Goal: Transaction & Acquisition: Purchase product/service

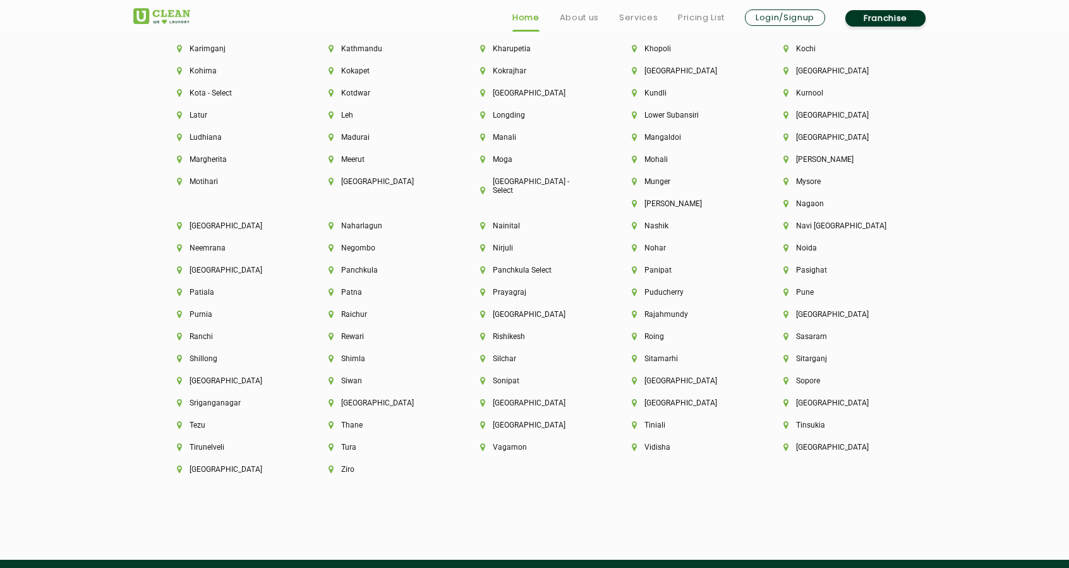
scroll to position [3554, 0]
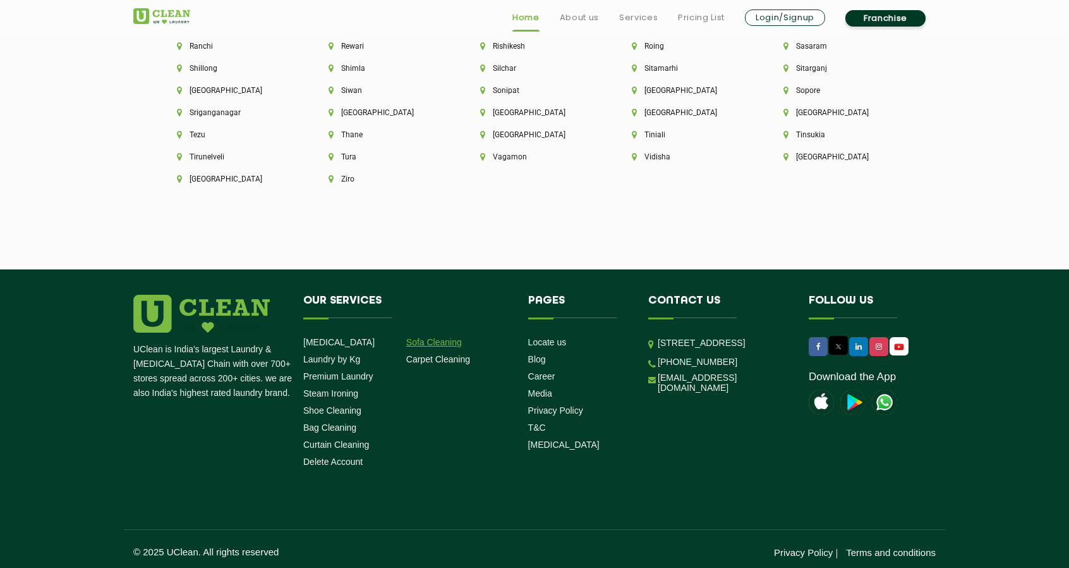
click at [439, 337] on link "Sofa Cleaning" at bounding box center [434, 342] width 56 height 10
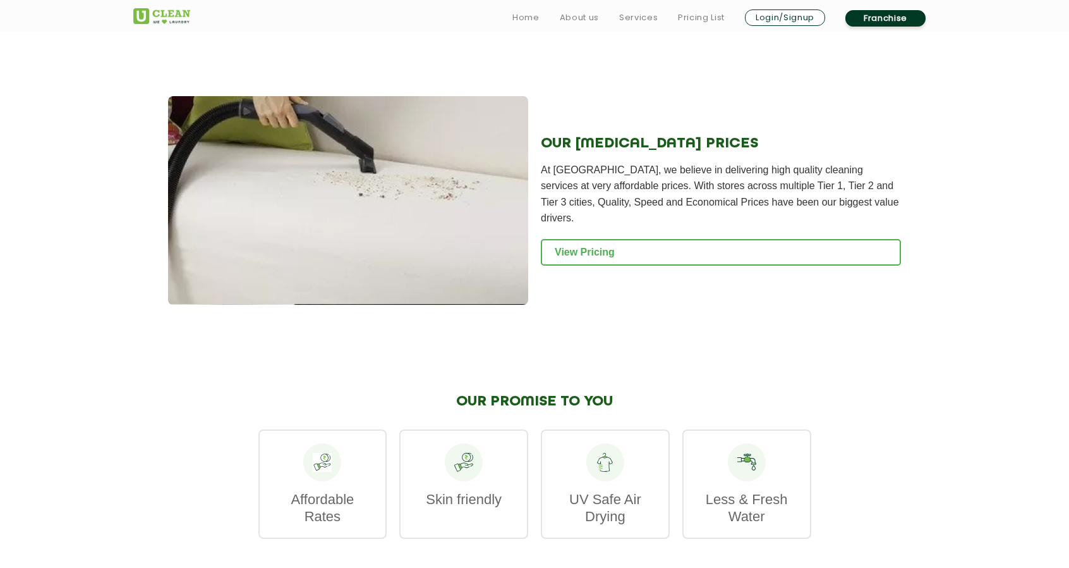
scroll to position [1242, 0]
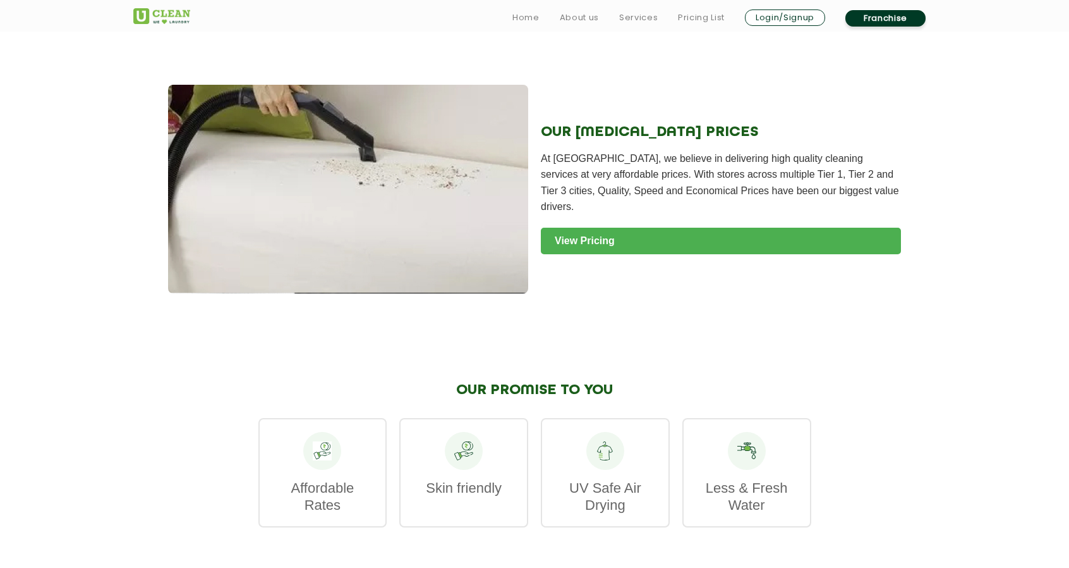
click at [618, 236] on link "View Pricing" at bounding box center [721, 241] width 360 height 27
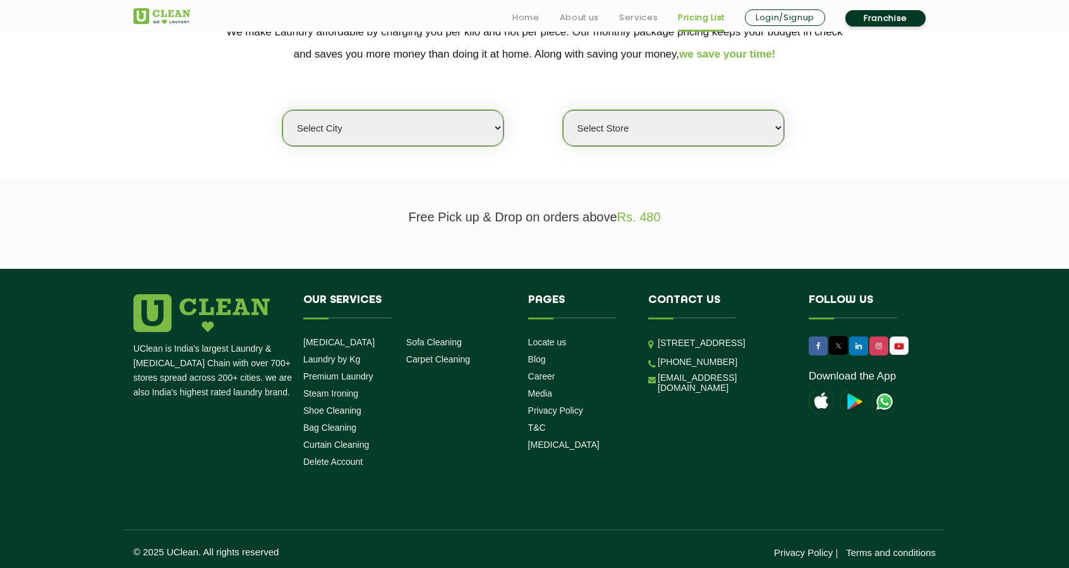
scroll to position [288, 0]
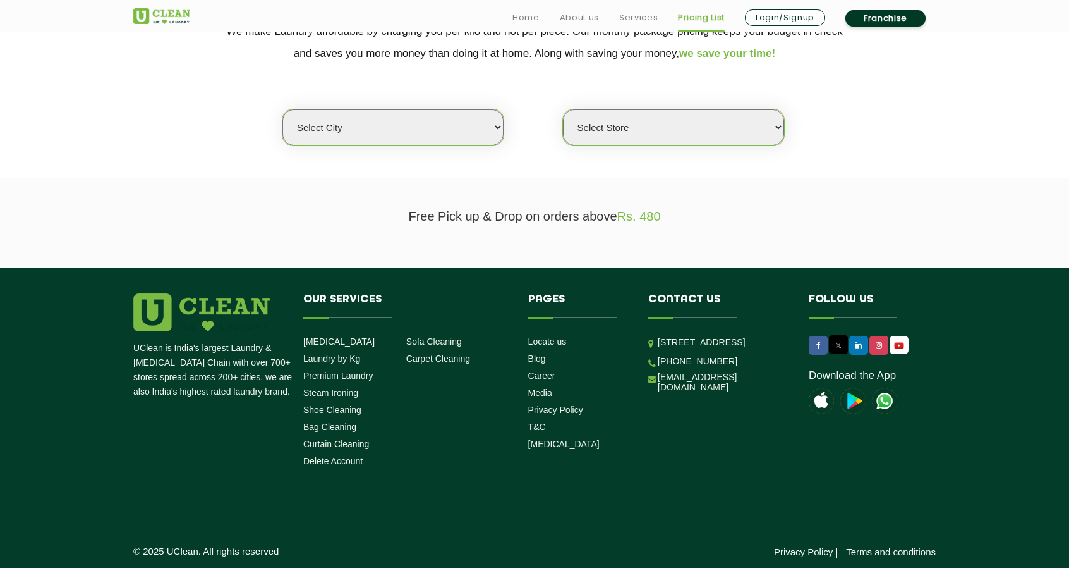
click at [427, 118] on select "Select city Aalo Agartala Agra Ahmedabad Akola Aligarh Alwar - UClean Select Am…" at bounding box center [393, 127] width 221 height 36
select select "118"
click at [283, 109] on select "Select city Aalo Agartala Agra Ahmedabad Akola Aligarh Alwar - UClean Select Am…" at bounding box center [393, 127] width 221 height 36
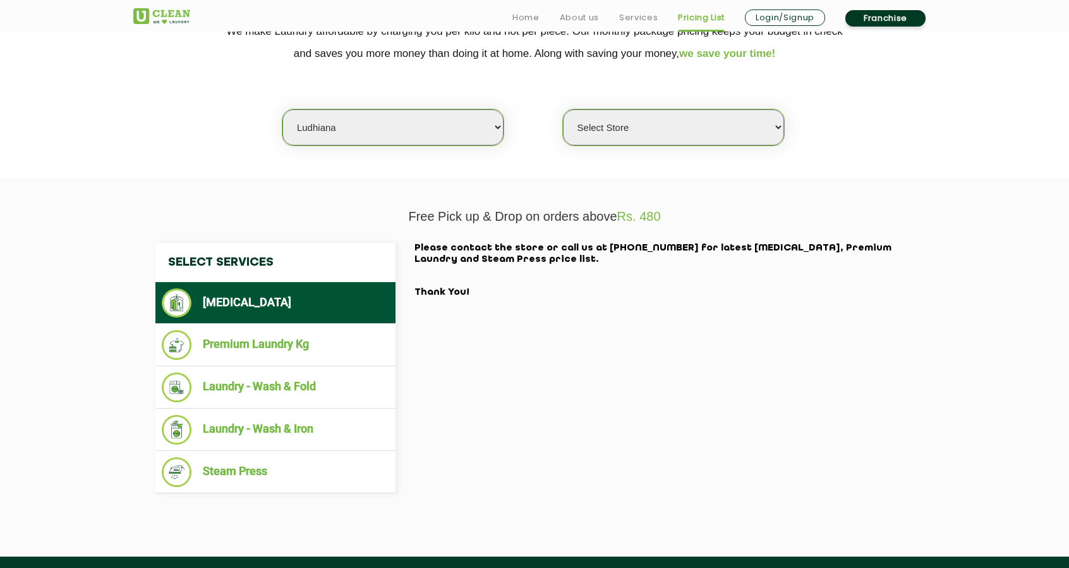
click at [617, 129] on select "Select Store UClean Mullanpur" at bounding box center [673, 127] width 221 height 36
select select "596"
click at [563, 109] on select "Select Store UClean Mullanpur" at bounding box center [673, 127] width 221 height 36
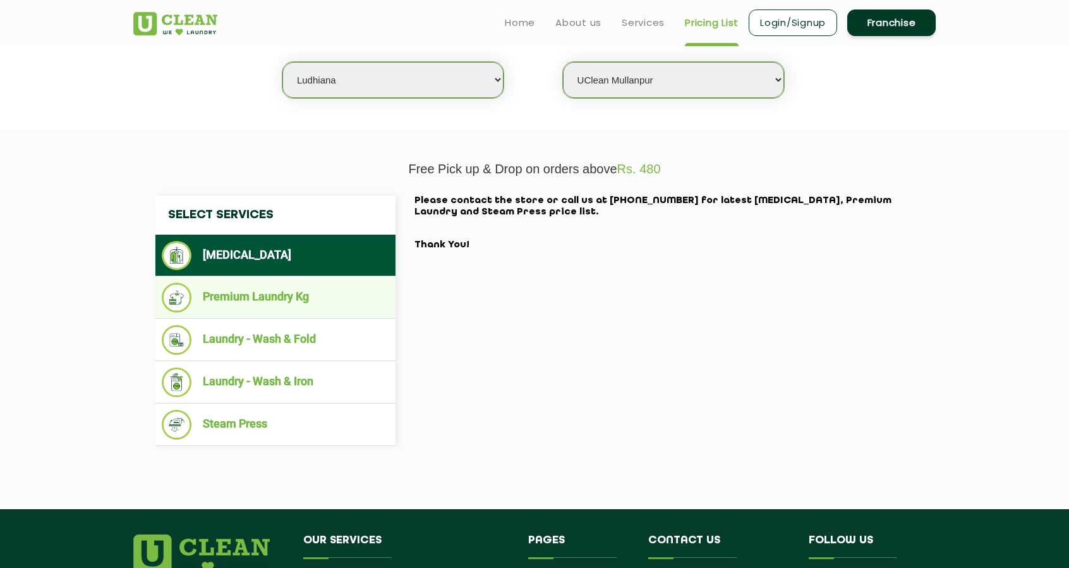
click at [307, 285] on li "Premium Laundry Kg" at bounding box center [276, 298] width 228 height 30
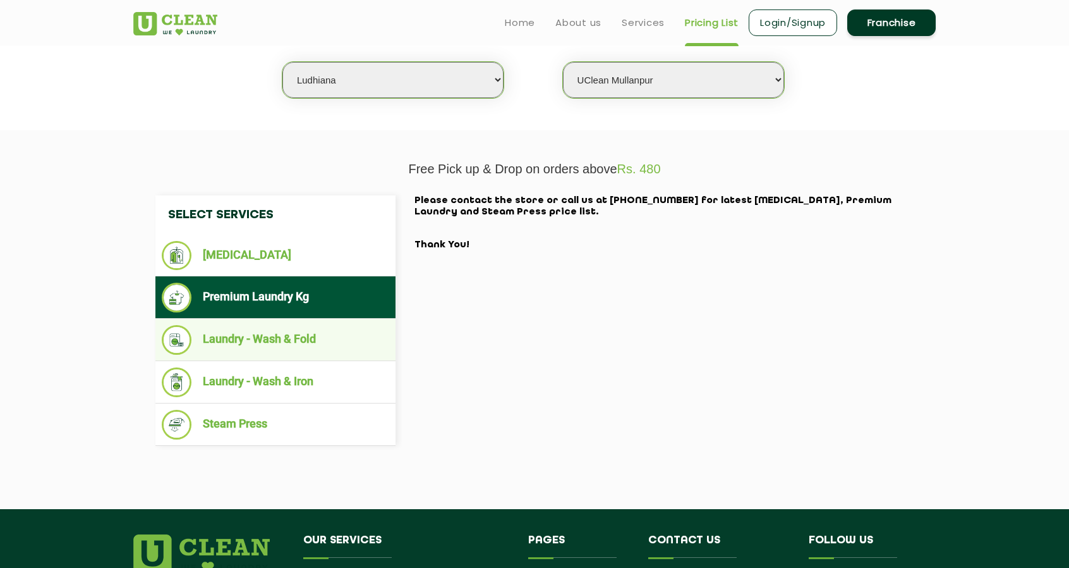
click at [280, 329] on li "Laundry - Wash & Fold" at bounding box center [276, 340] width 228 height 30
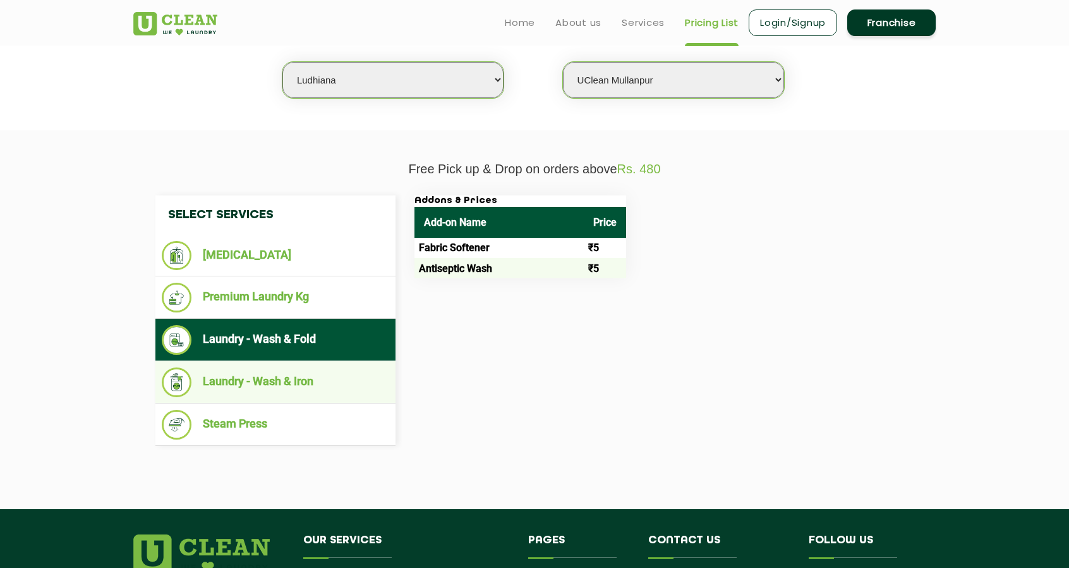
click at [248, 382] on li "Laundry - Wash & Iron" at bounding box center [276, 382] width 228 height 30
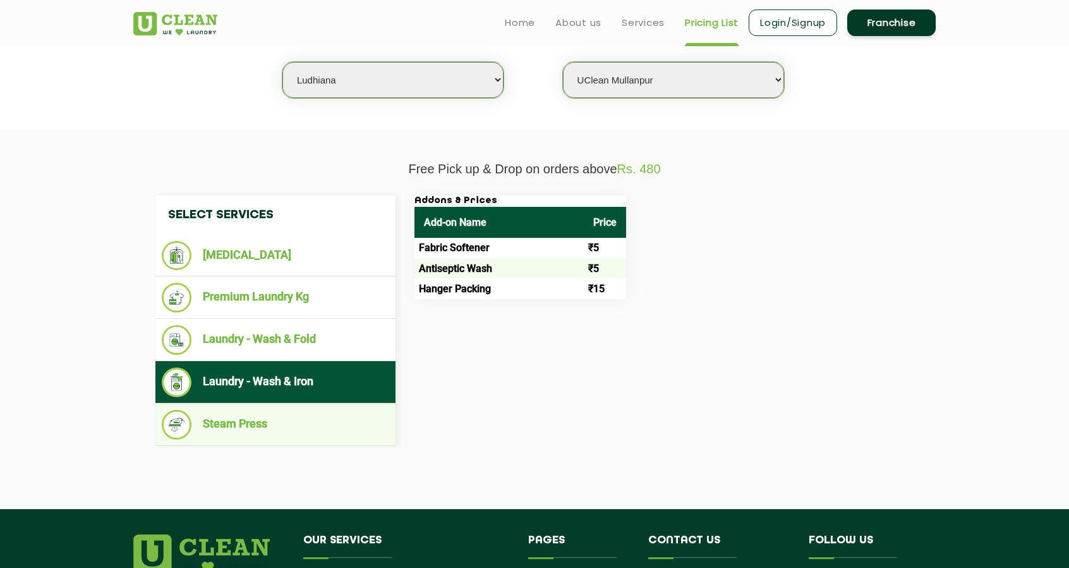
click at [237, 413] on li "Steam Press" at bounding box center [276, 425] width 228 height 30
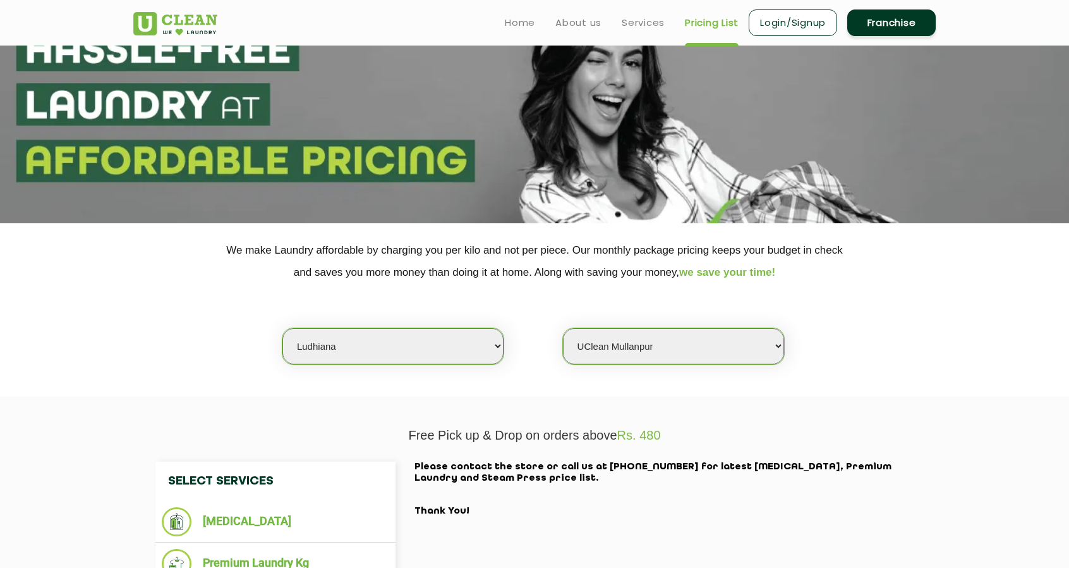
scroll to position [0, 0]
